Goal: Register for event/course

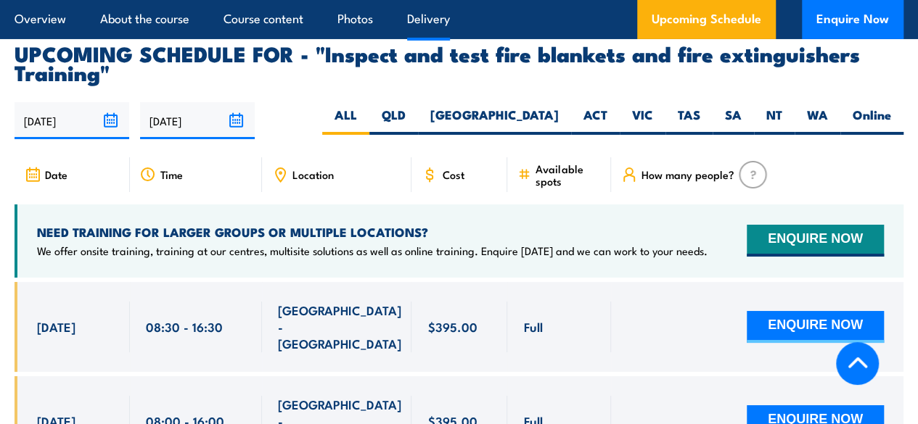
scroll to position [2575, 0]
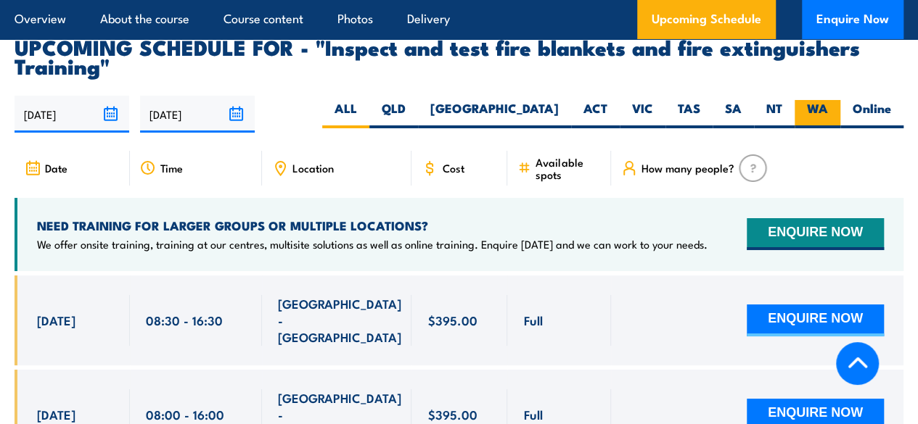
click at [818, 128] on label "WA" at bounding box center [818, 114] width 46 height 28
click at [828, 110] on input "WA" at bounding box center [832, 104] width 9 height 9
radio input "true"
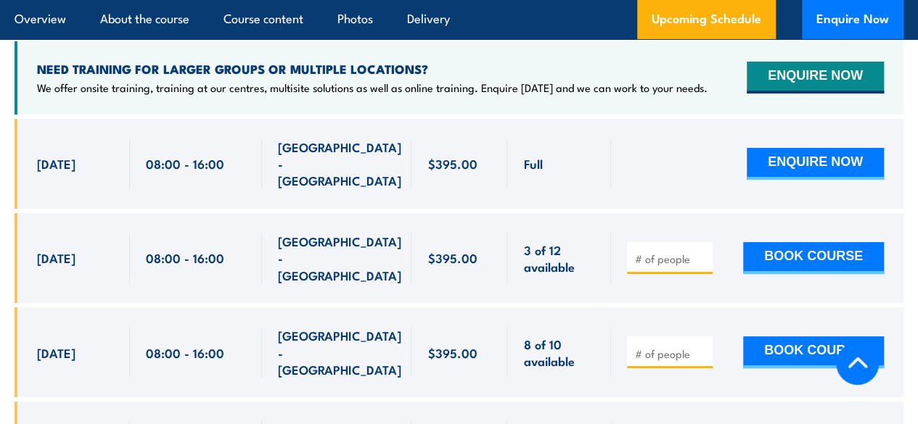
scroll to position [2781, 0]
